Goal: Book appointment/travel/reservation: Book appointment/travel/reservation

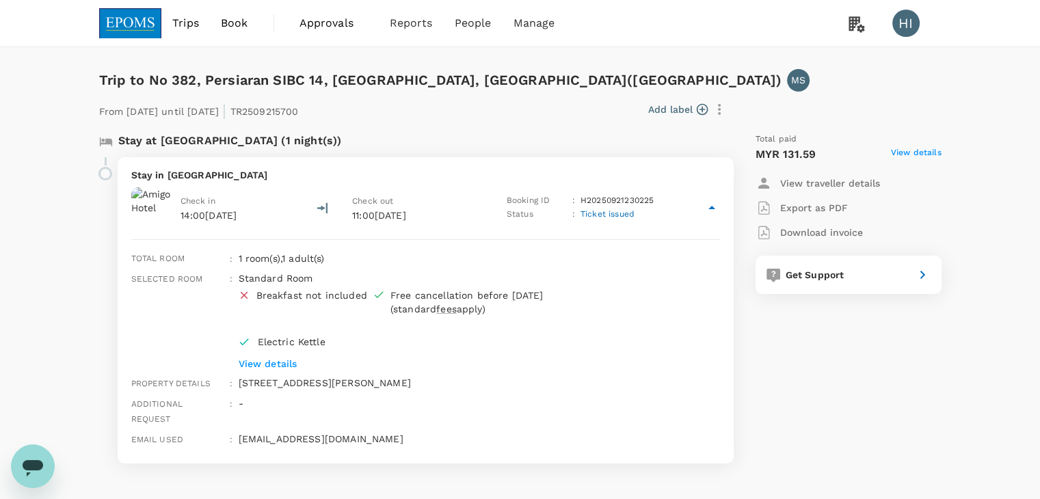
click at [193, 27] on span "Trips" at bounding box center [185, 23] width 27 height 16
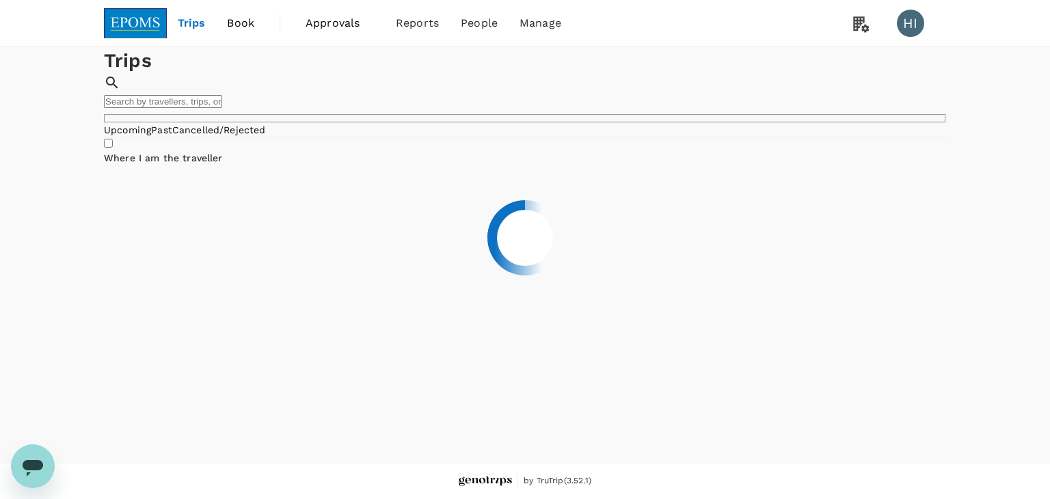
click at [137, 25] on img at bounding box center [135, 23] width 63 height 30
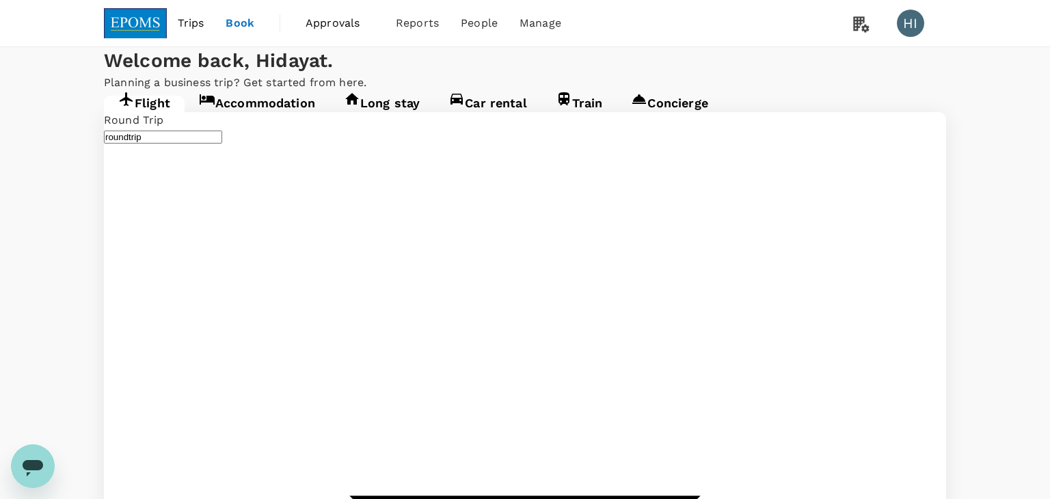
type input "Kota Kinabalu Intl (BKI)"
type input "Miri Intl (MYY)"
type input "Kota Kinabalu Intl (BKI)"
type input "Miri Intl (MYY)"
click at [239, 120] on link "Accommodation" at bounding box center [251, 108] width 145 height 25
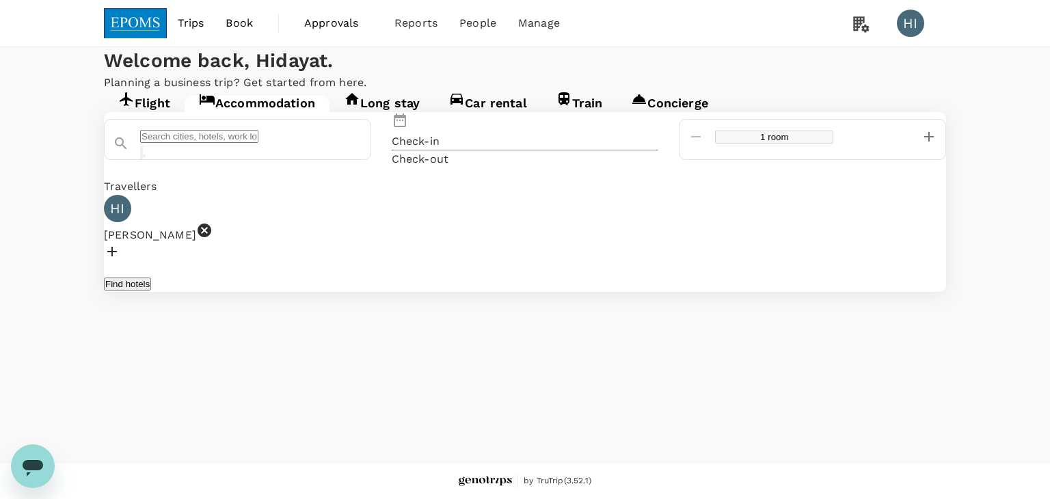
click at [258, 143] on input "text" at bounding box center [199, 136] width 118 height 13
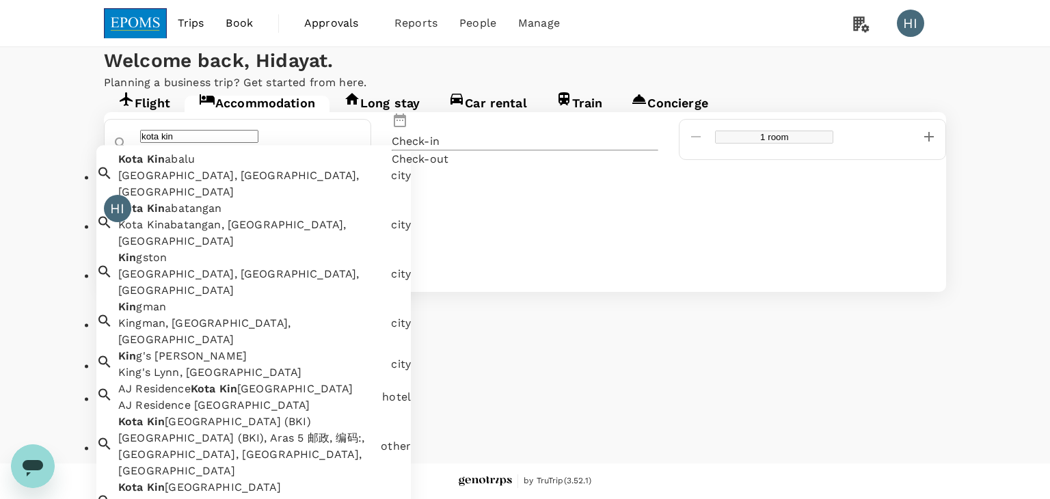
click at [195, 165] on span "abalu" at bounding box center [180, 158] width 30 height 13
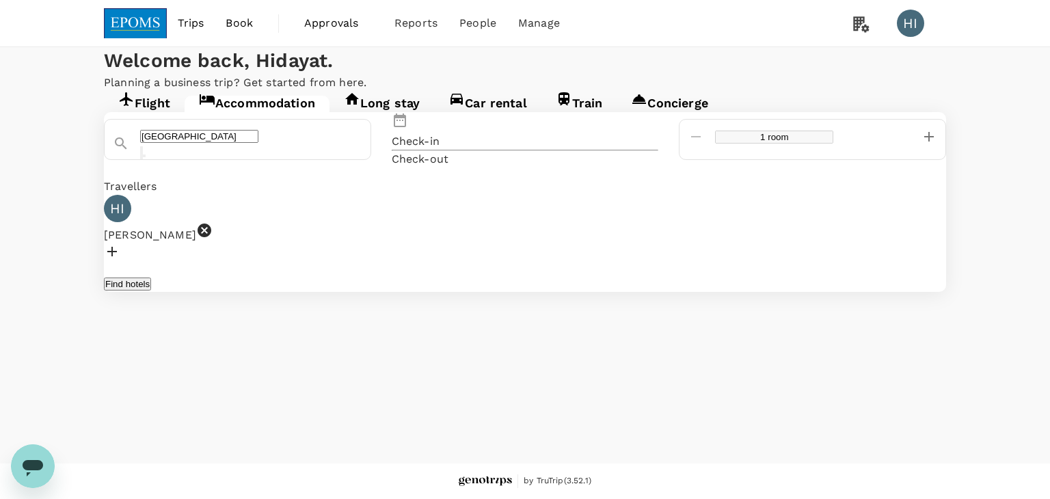
type input "[GEOGRAPHIC_DATA]"
click at [440, 150] on p "Check-in" at bounding box center [416, 141] width 48 height 16
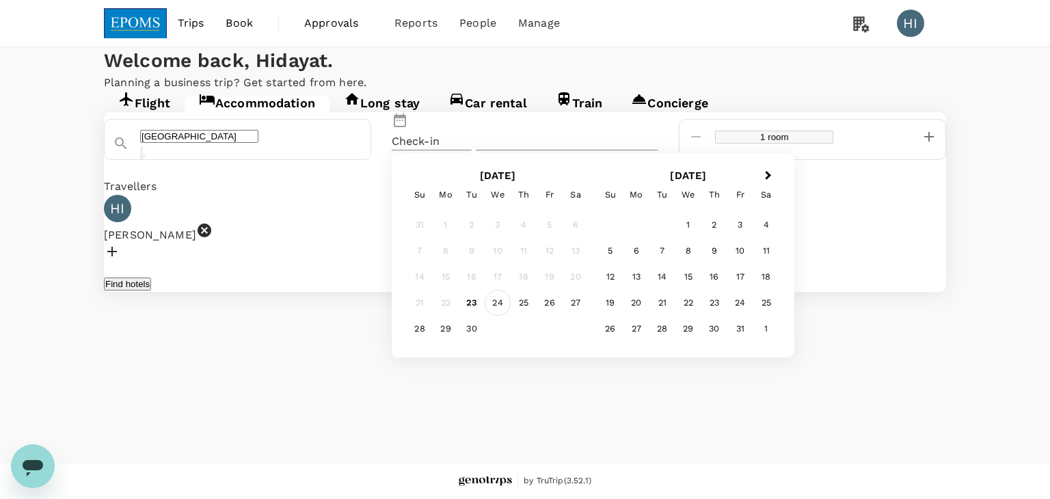
click at [511, 316] on div "24" at bounding box center [498, 303] width 26 height 26
click at [537, 316] on div "25" at bounding box center [524, 303] width 26 height 26
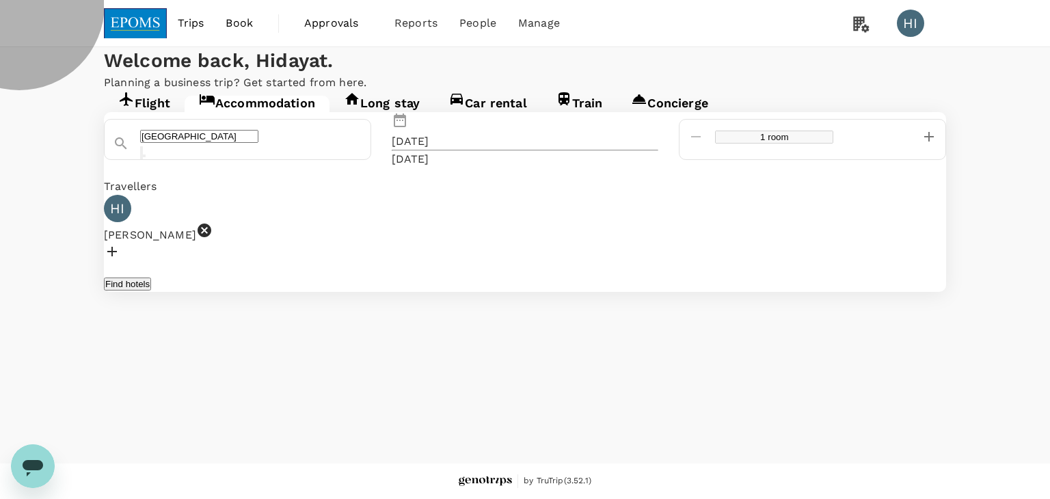
click at [151, 291] on button "Find hotels" at bounding box center [127, 284] width 47 height 13
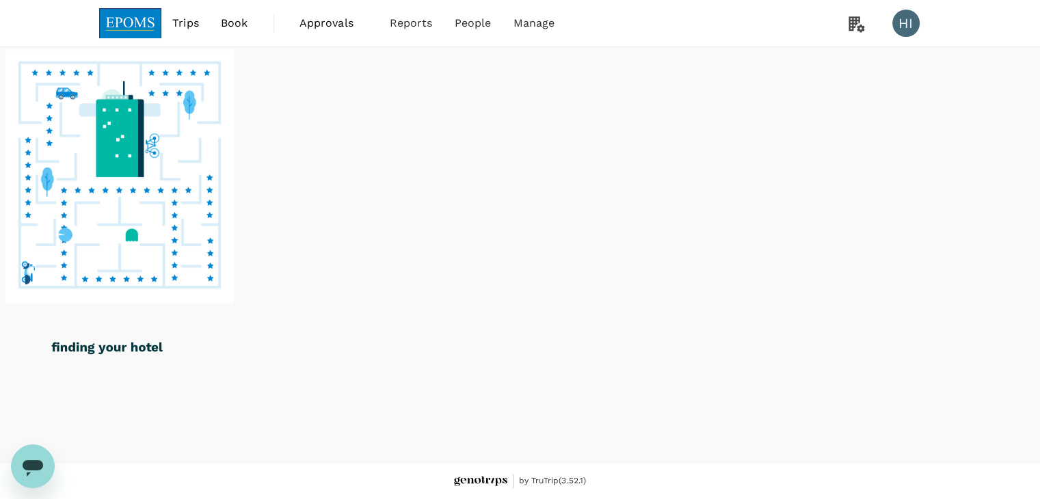
click at [154, 28] on img at bounding box center [130, 23] width 63 height 30
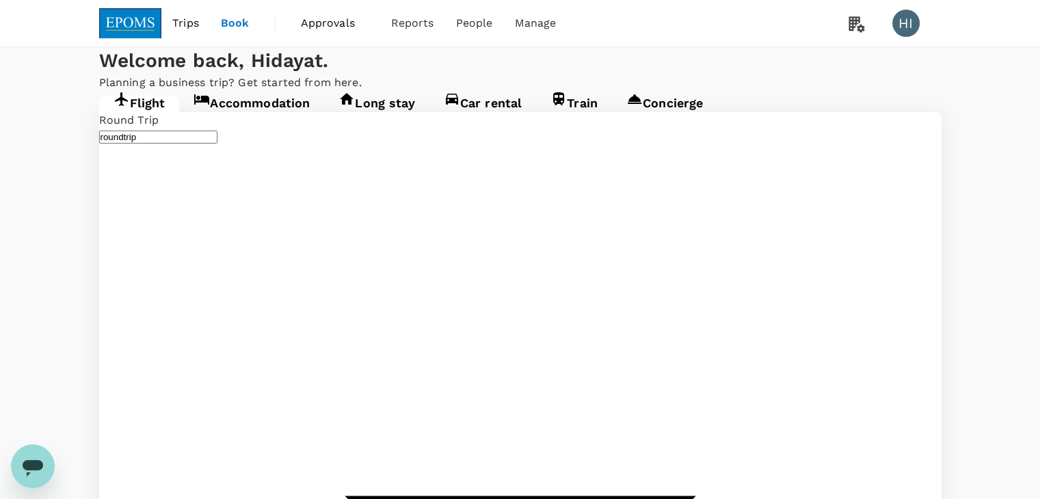
type input "Kota Kinabalu Intl (BKI)"
type input "Miri Intl (MYY)"
click at [277, 120] on link "Accommodation" at bounding box center [251, 108] width 145 height 25
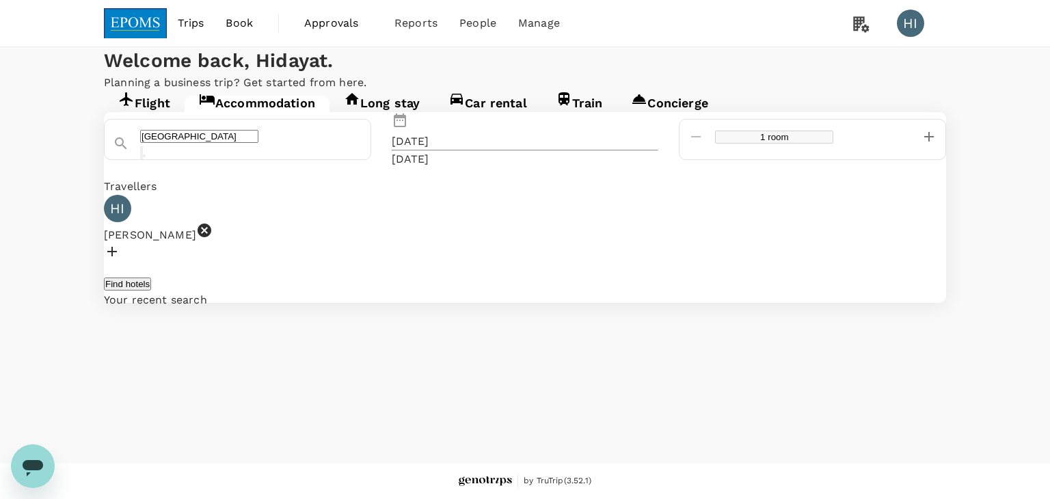
click at [924, 142] on icon "decrease" at bounding box center [929, 137] width 10 height 10
type input "4 rooms"
click at [317, 265] on div at bounding box center [525, 253] width 842 height 21
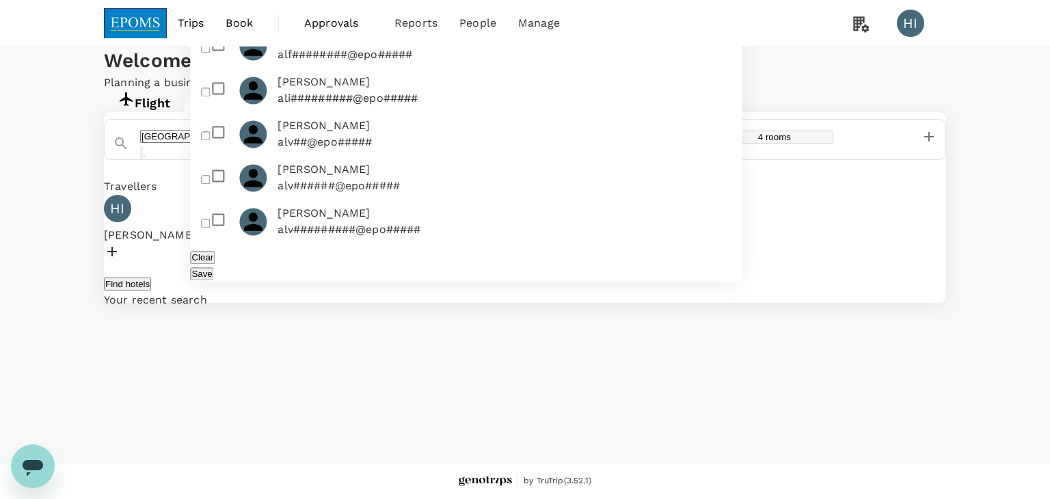
checkbox input "true"
click at [213, 267] on button "Save" at bounding box center [201, 273] width 23 height 13
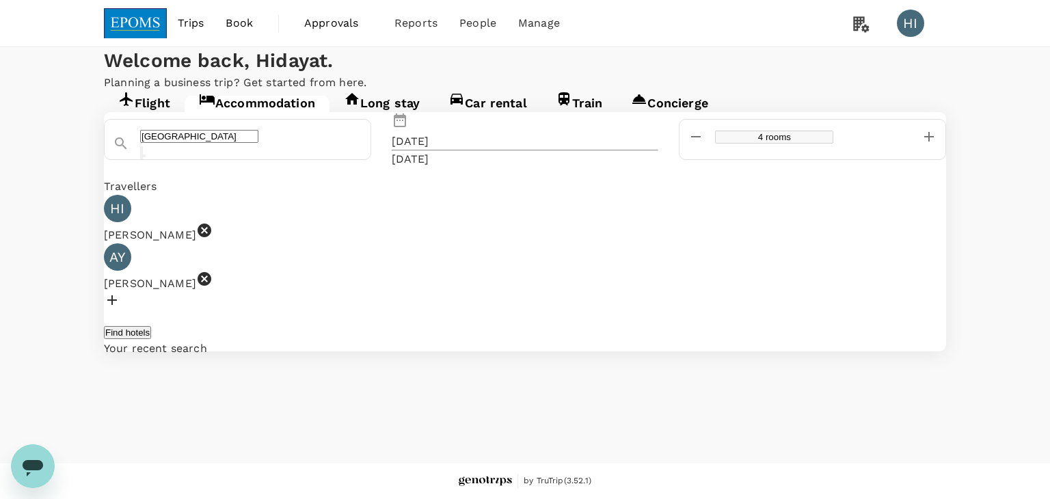
click at [453, 299] on div at bounding box center [525, 302] width 842 height 21
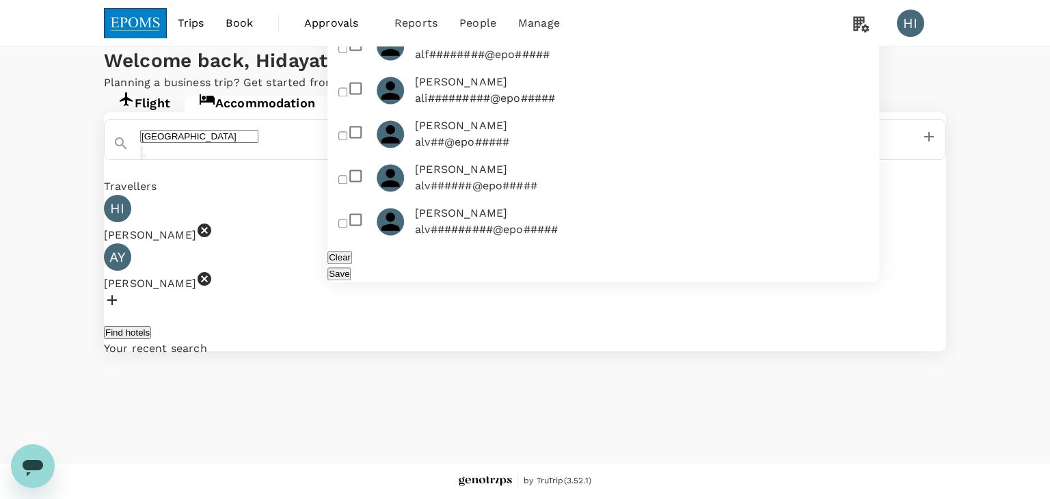
checkbox input "true"
click at [351, 267] on button "Save" at bounding box center [339, 273] width 23 height 13
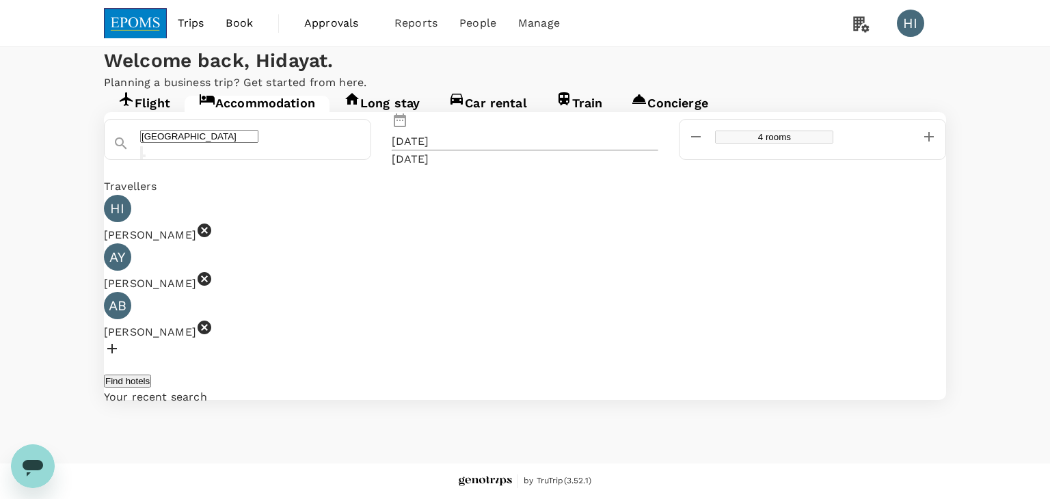
click at [602, 341] on div at bounding box center [525, 351] width 842 height 21
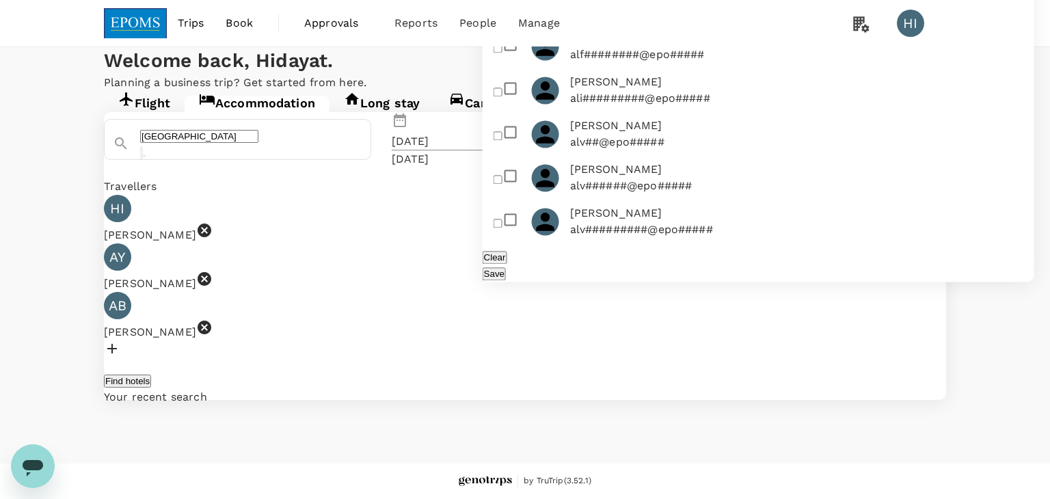
checkbox input "true"
click at [703, 269] on div "Save" at bounding box center [759, 273] width 552 height 16
click at [506, 267] on button "Save" at bounding box center [494, 273] width 23 height 13
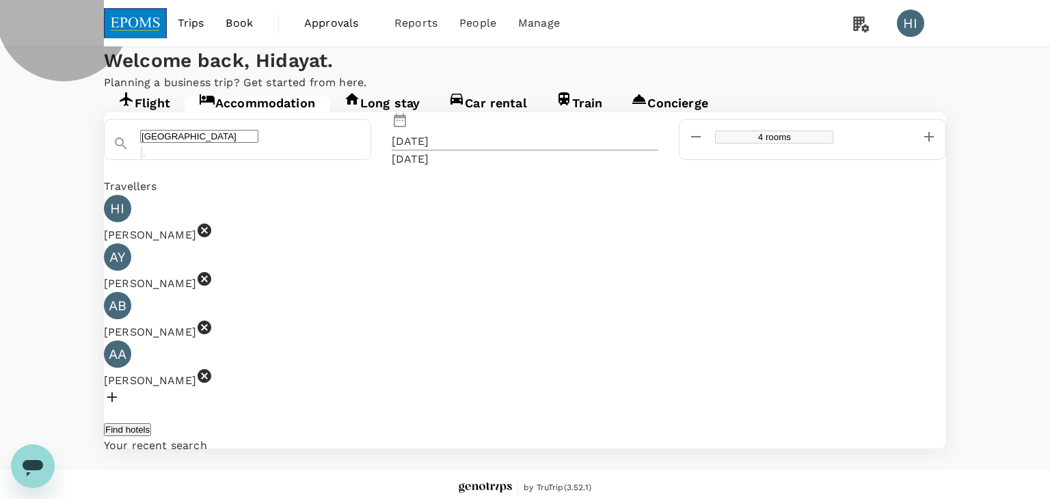
click at [151, 423] on button "Find hotels" at bounding box center [127, 429] width 47 height 13
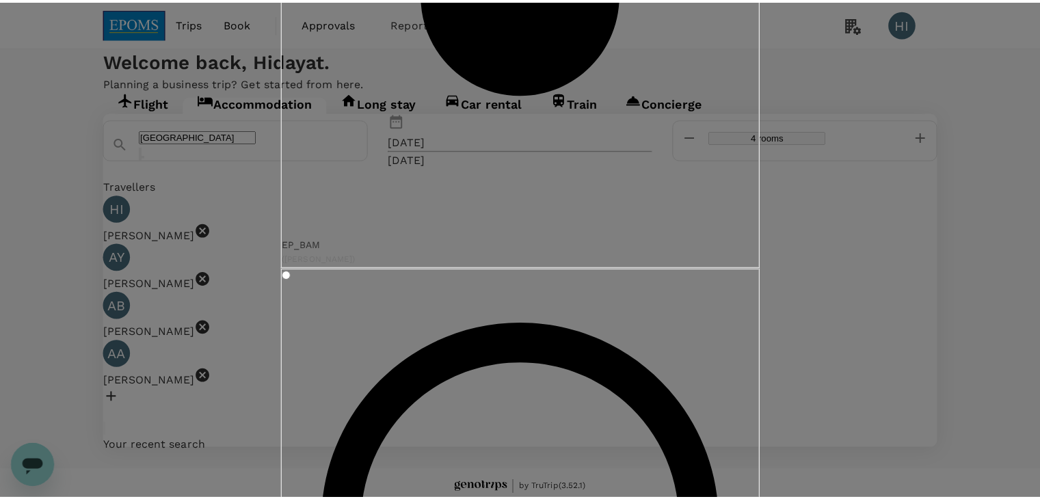
scroll to position [150, 0]
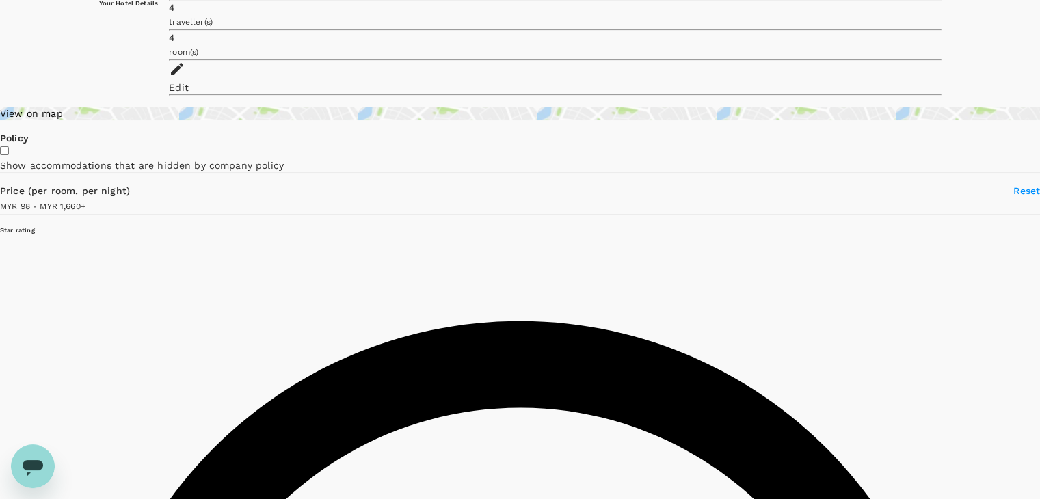
scroll to position [68, 0]
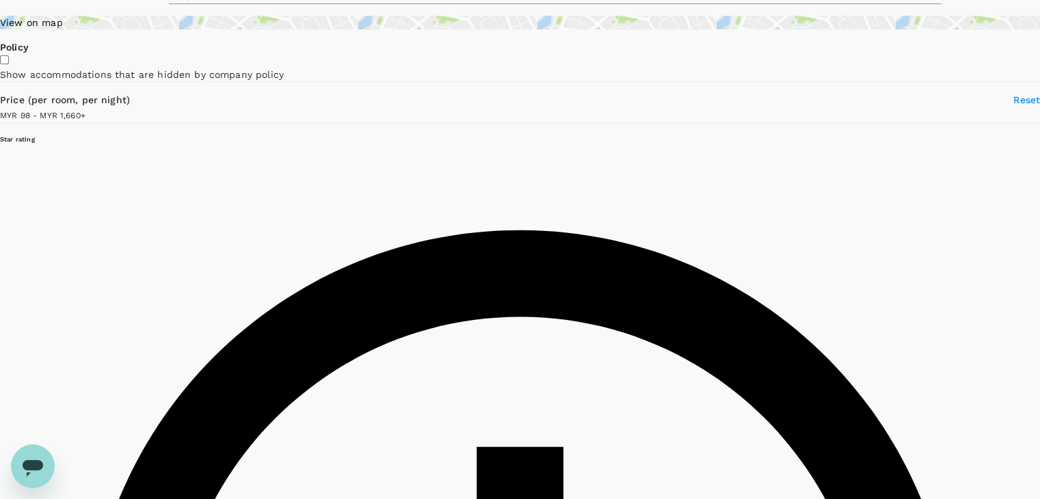
scroll to position [205, 0]
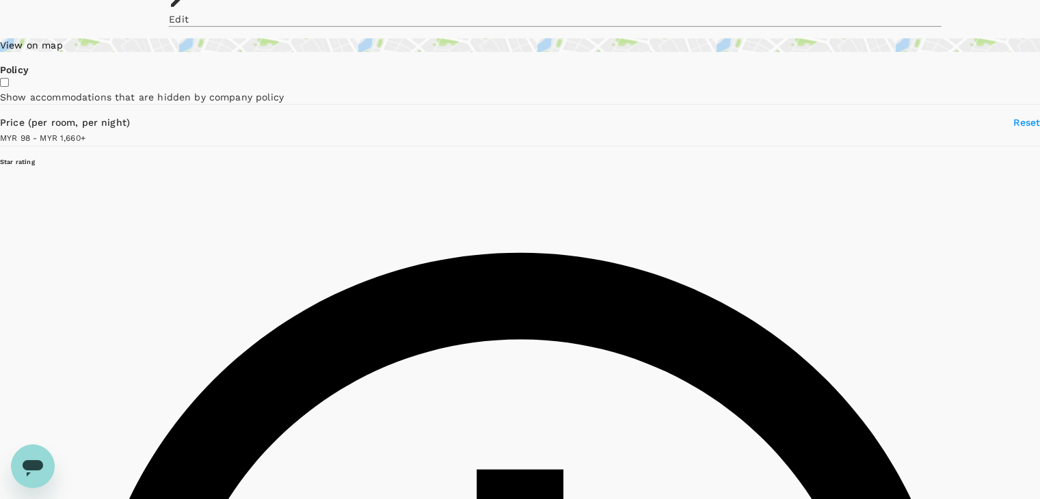
type input "1658.94"
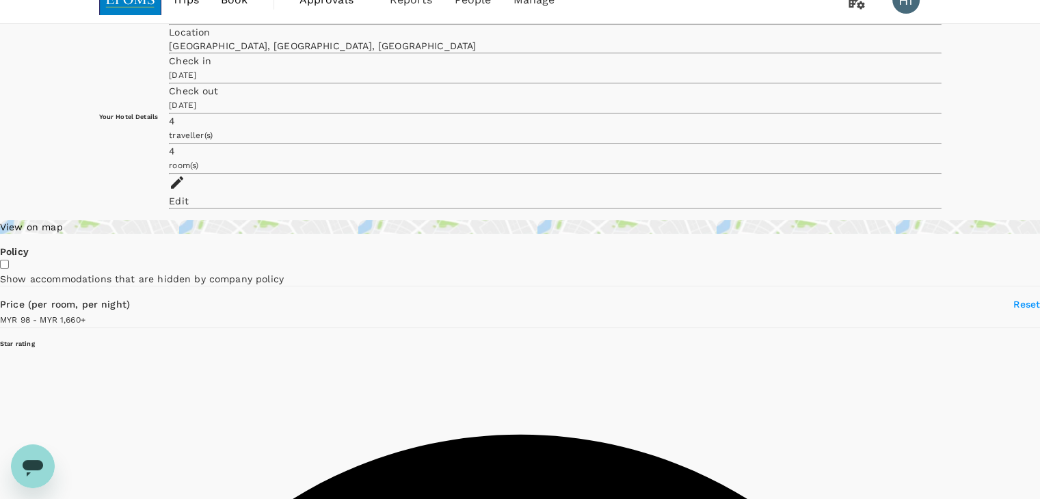
scroll to position [0, 0]
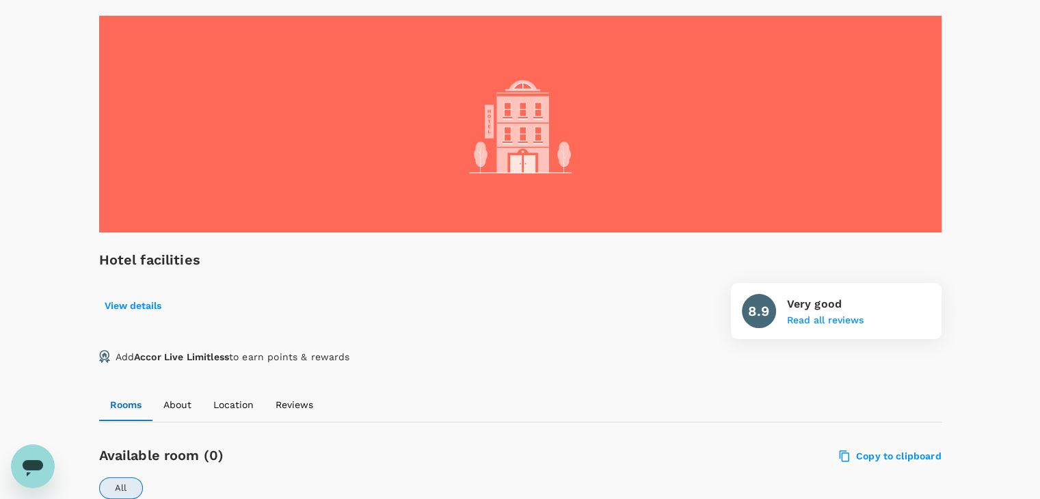
scroll to position [68, 0]
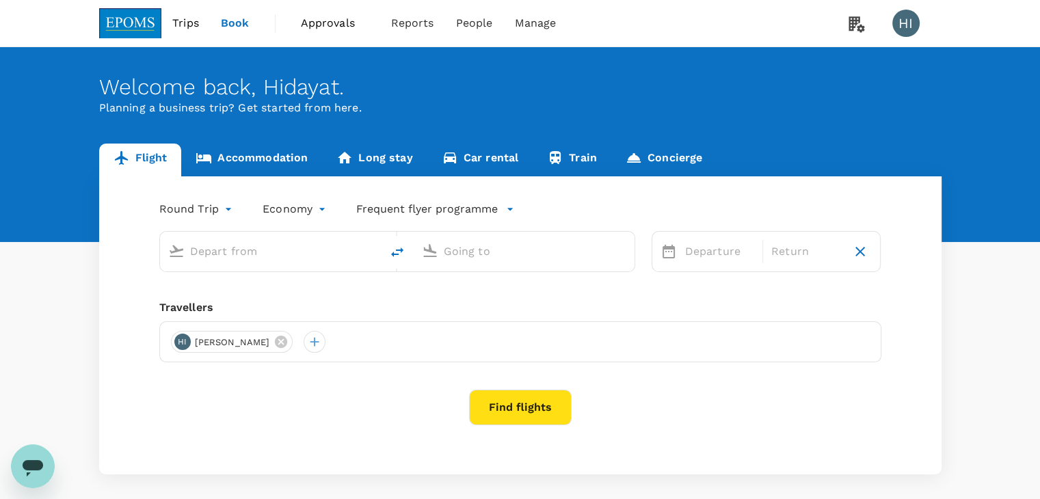
type input "Kota Kinabalu Intl (BKI)"
type input "Miri Intl (MYY)"
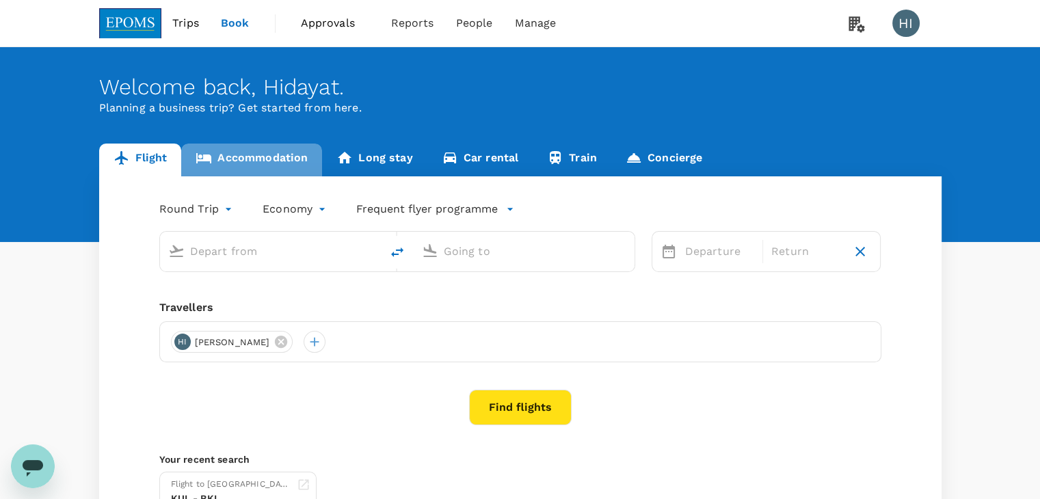
click at [282, 156] on link "Accommodation" at bounding box center [251, 160] width 141 height 33
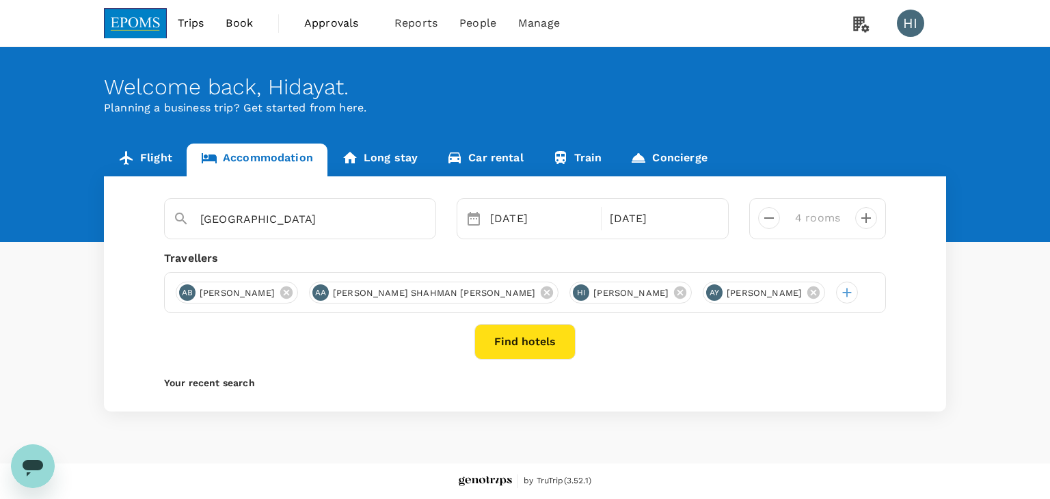
click at [547, 343] on button "Find hotels" at bounding box center [525, 342] width 101 height 36
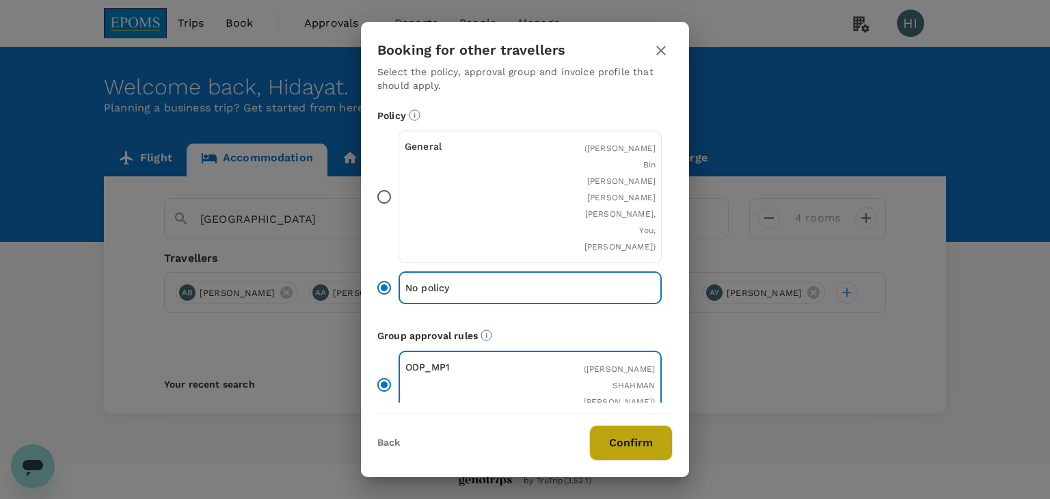
click at [652, 452] on button "Confirm" at bounding box center [630, 443] width 83 height 36
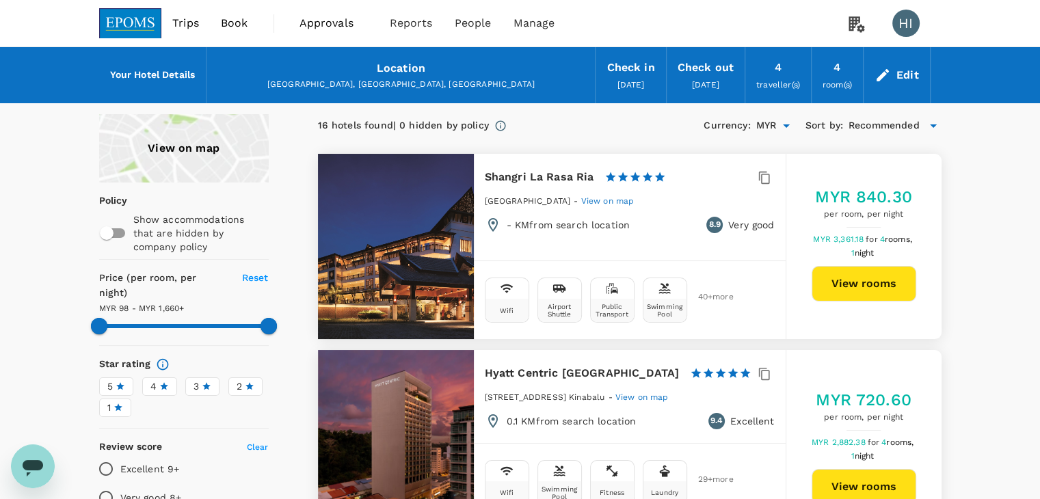
click at [935, 123] on icon at bounding box center [933, 126] width 16 height 16
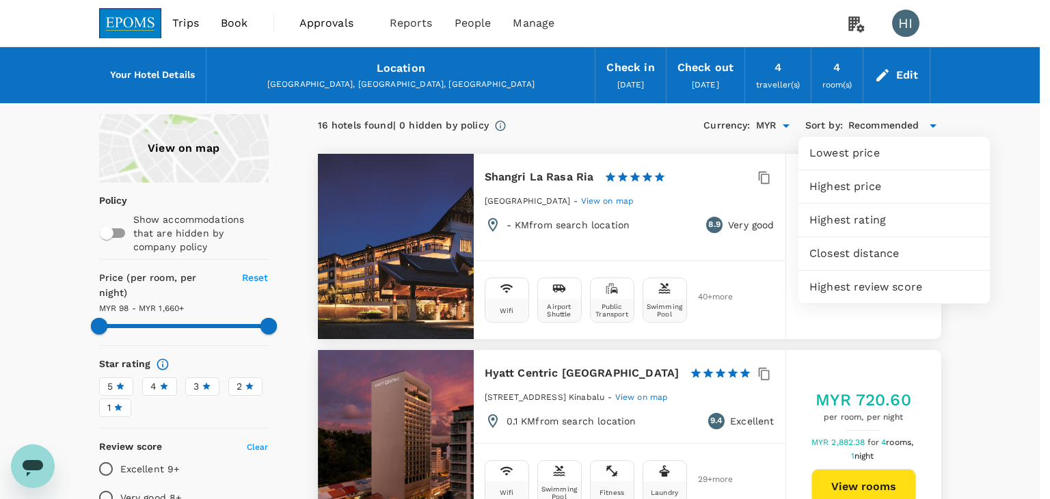
click at [876, 157] on span "Lowest price" at bounding box center [895, 153] width 170 height 16
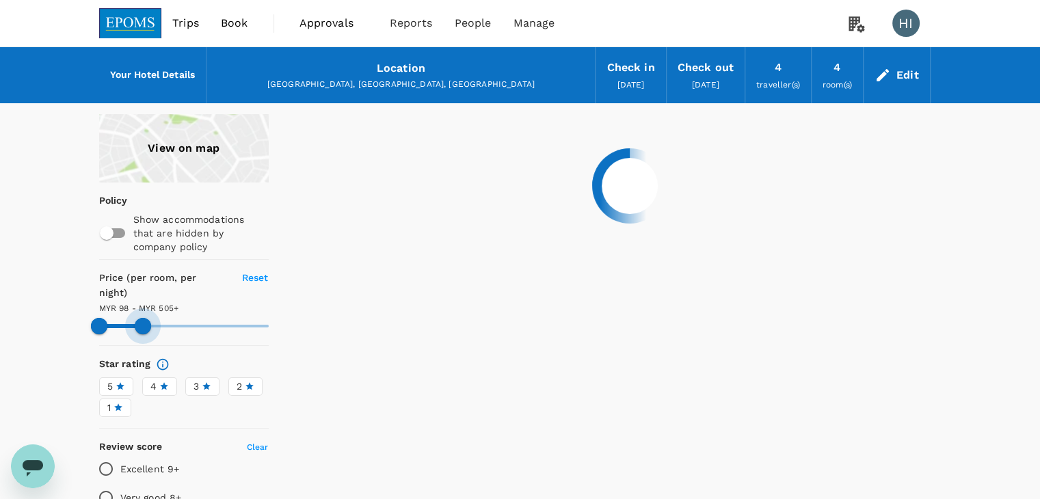
drag, startPoint x: 268, startPoint y: 304, endPoint x: 143, endPoint y: 317, distance: 125.7
click at [143, 318] on span at bounding box center [143, 326] width 16 height 16
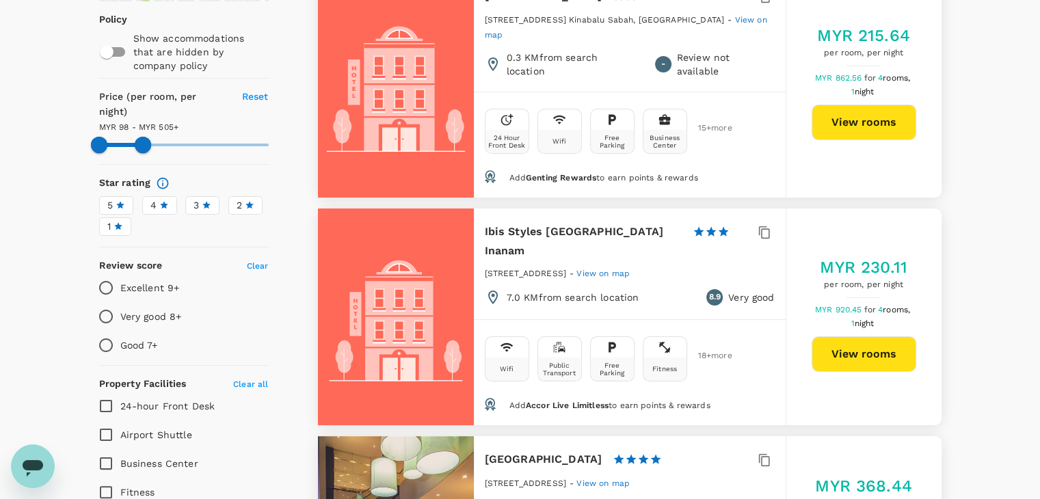
scroll to position [205, 0]
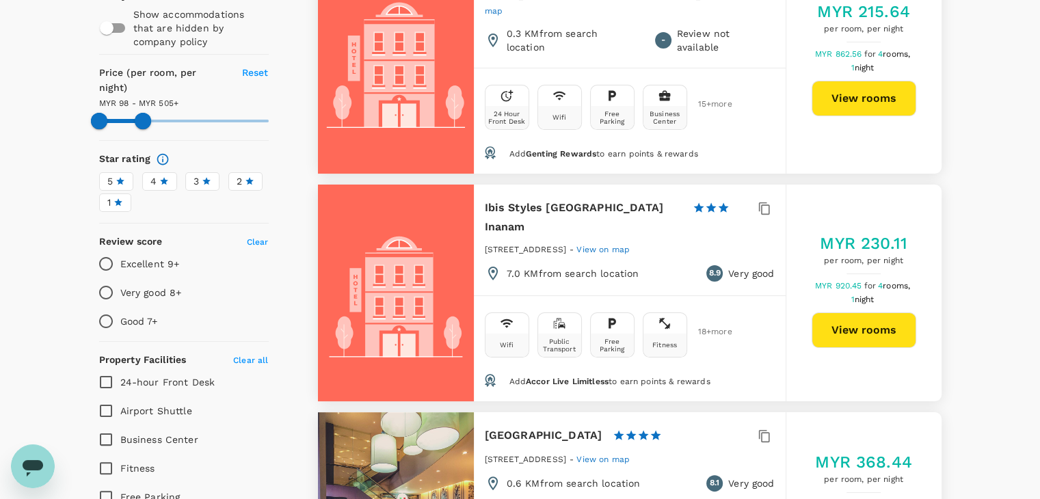
click at [865, 312] on button "View rooms" at bounding box center [864, 330] width 105 height 36
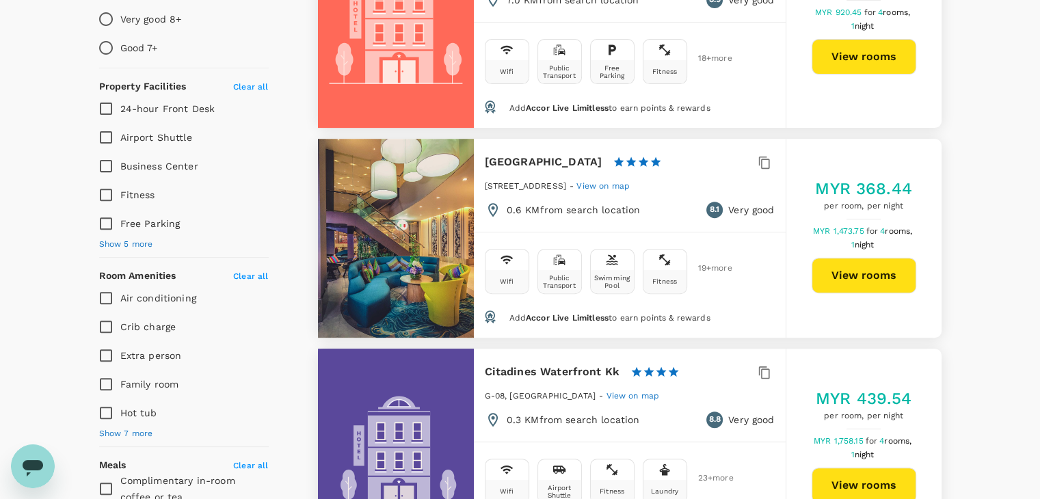
scroll to position [342, 0]
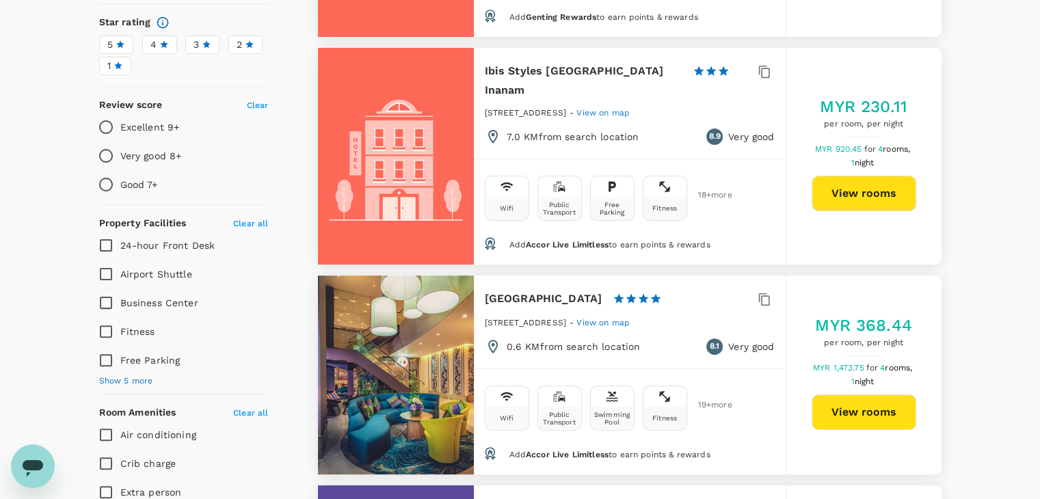
type input "504.94"
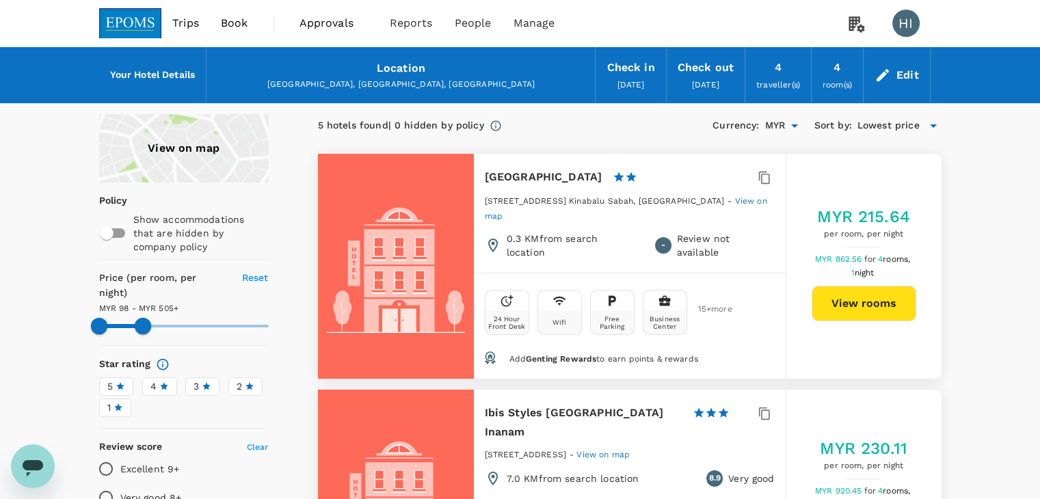
scroll to position [0, 0]
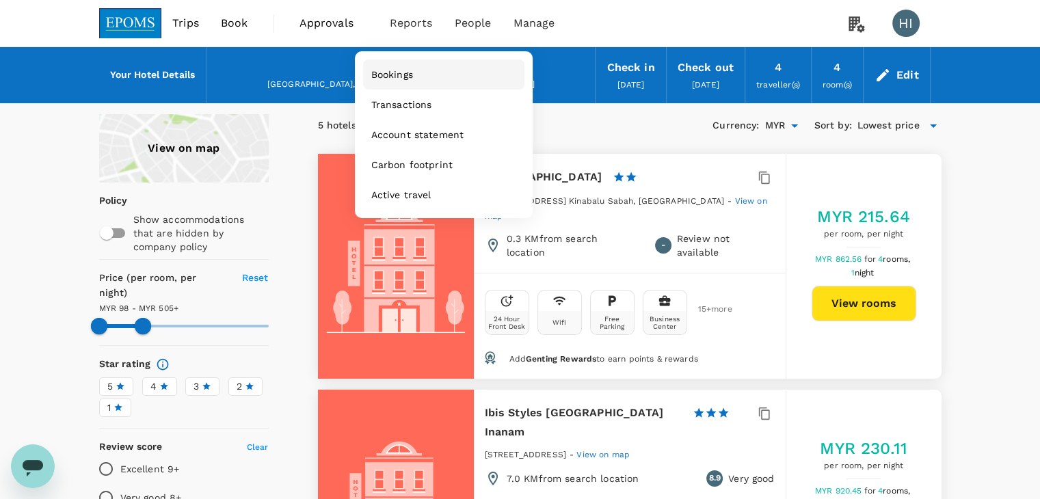
click at [399, 76] on span "Bookings" at bounding box center [392, 75] width 42 height 14
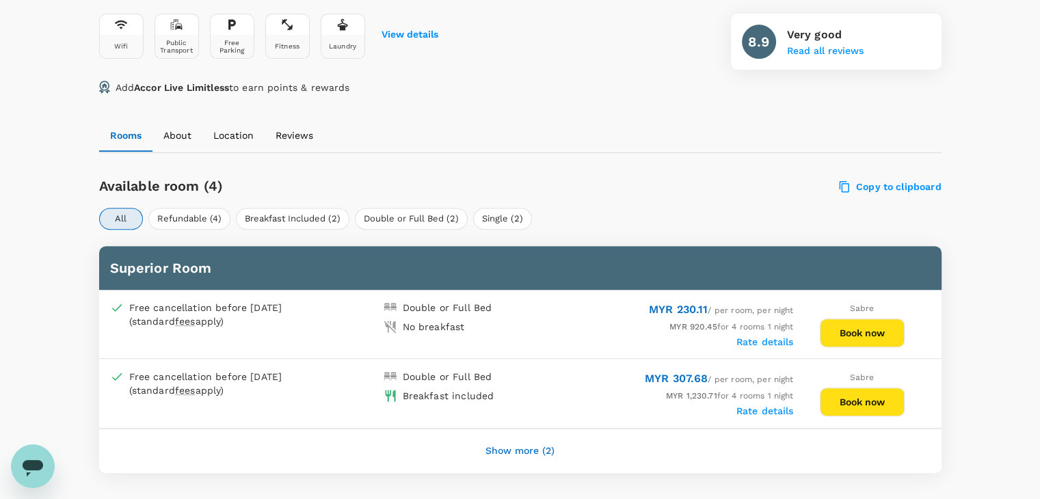
scroll to position [542, 0]
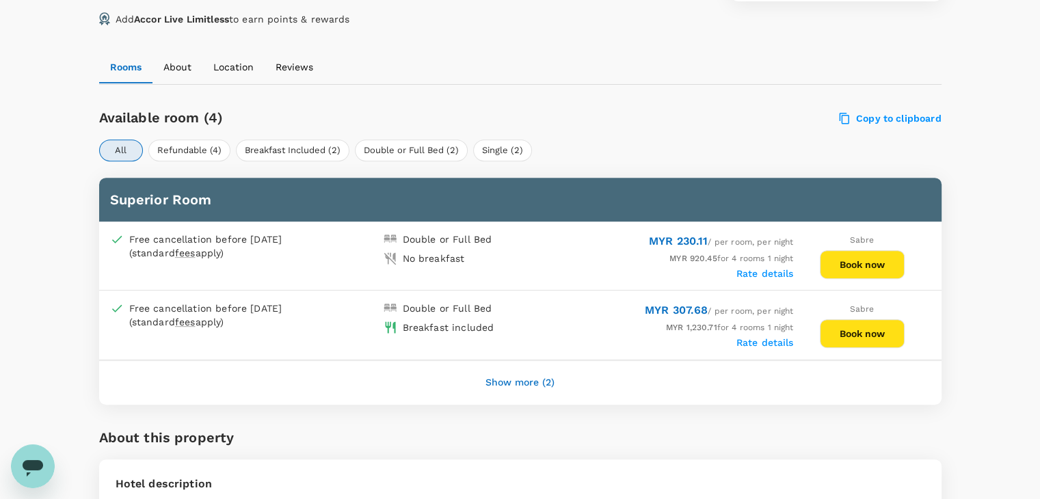
click at [533, 375] on button "Show more (2)" at bounding box center [519, 382] width 107 height 33
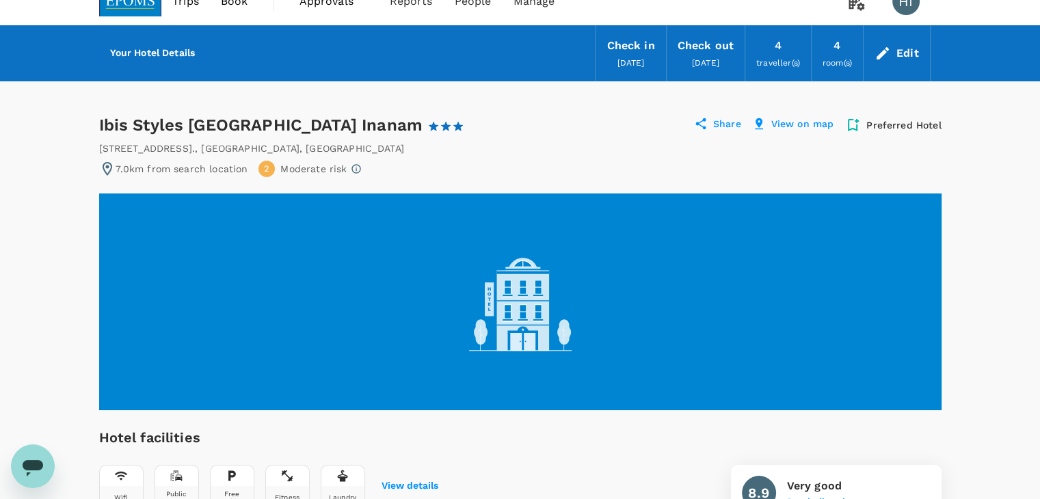
scroll to position [0, 0]
